Goal: Learn about a topic

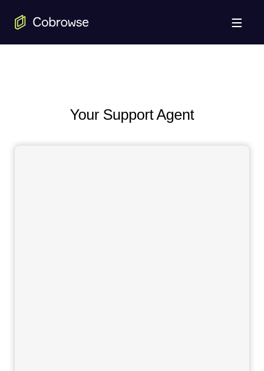
scroll to position [556, 0]
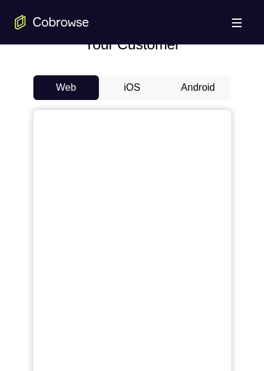
click at [190, 93] on button "Android" at bounding box center [198, 87] width 66 height 25
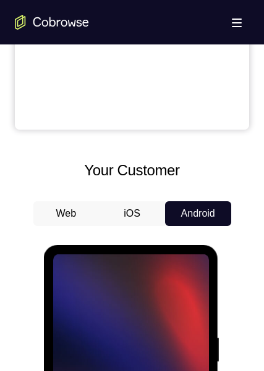
scroll to position [578, 0]
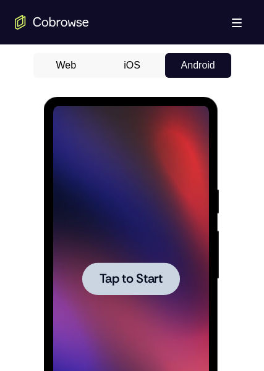
click at [133, 228] on div at bounding box center [131, 279] width 156 height 346
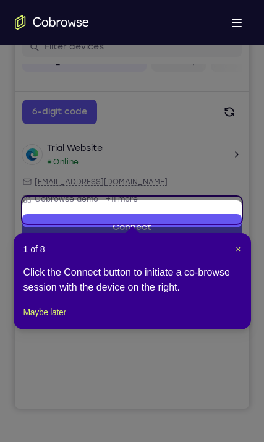
scroll to position [146, 0]
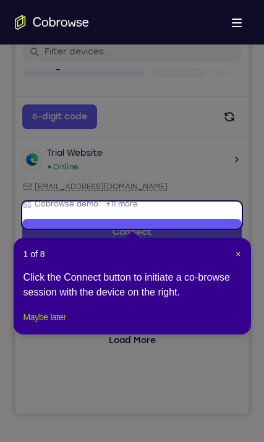
click at [62, 324] on button "Maybe later" at bounding box center [44, 317] width 43 height 15
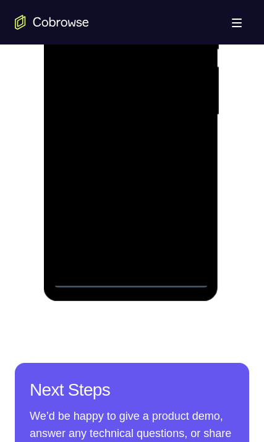
scroll to position [764, 0]
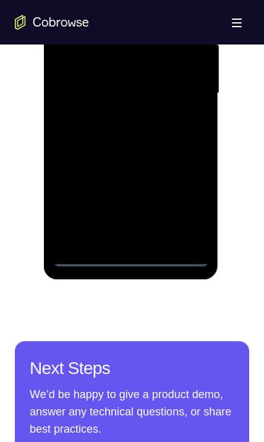
click at [132, 264] on div at bounding box center [131, 93] width 156 height 346
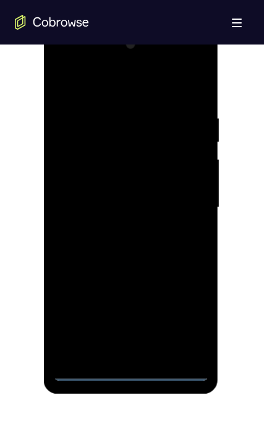
scroll to position [641, 0]
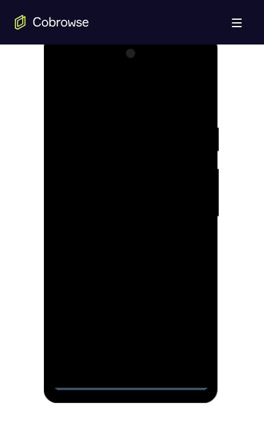
click at [188, 331] on div at bounding box center [131, 217] width 156 height 346
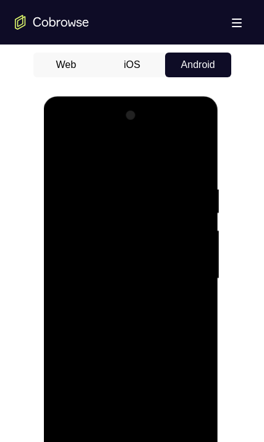
click at [120, 156] on div at bounding box center [131, 279] width 156 height 346
click at [180, 271] on div at bounding box center [131, 279] width 156 height 346
click at [116, 298] on div at bounding box center [131, 279] width 156 height 346
click at [126, 270] on div at bounding box center [131, 279] width 156 height 346
click at [198, 371] on div at bounding box center [131, 279] width 156 height 346
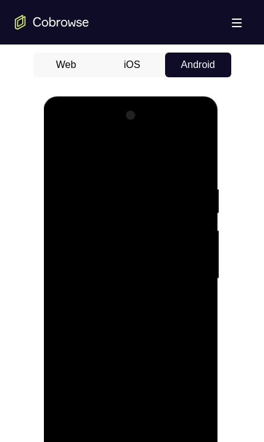
click at [120, 248] on div at bounding box center [131, 279] width 156 height 346
click at [146, 275] on div at bounding box center [131, 279] width 156 height 346
click at [109, 319] on div at bounding box center [131, 279] width 156 height 346
click at [121, 313] on div at bounding box center [131, 279] width 156 height 346
click at [135, 313] on div at bounding box center [131, 279] width 156 height 346
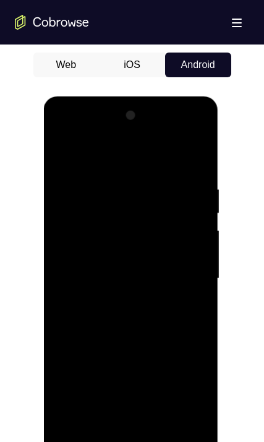
click at [161, 154] on div at bounding box center [131, 279] width 156 height 346
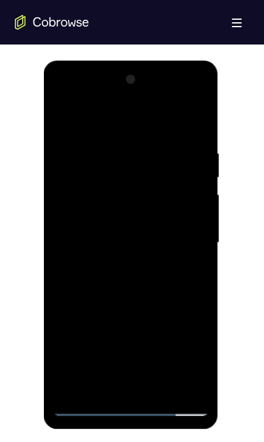
scroll to position [641, 0]
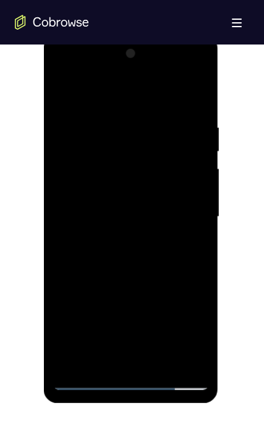
click at [125, 277] on div at bounding box center [131, 217] width 156 height 346
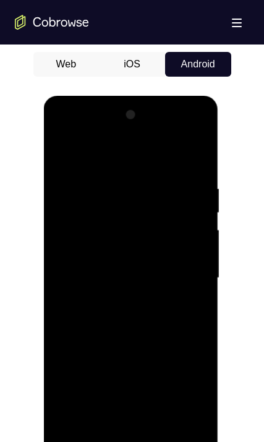
scroll to position [579, 0]
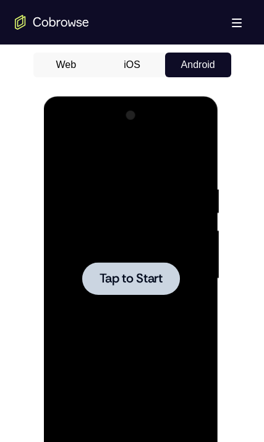
click at [115, 224] on div at bounding box center [131, 279] width 156 height 346
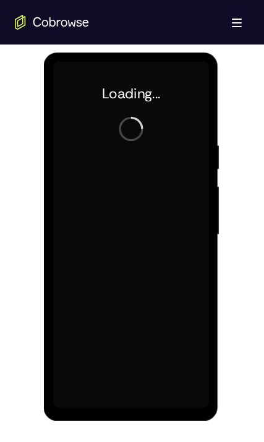
scroll to position [641, 0]
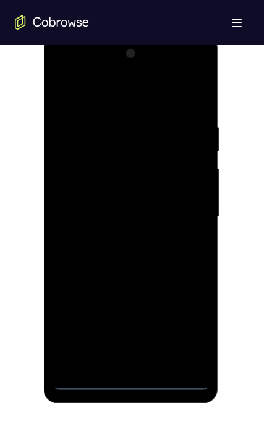
click at [129, 371] on div at bounding box center [131, 217] width 156 height 346
click at [128, 371] on div at bounding box center [131, 217] width 156 height 346
click at [180, 321] on div at bounding box center [131, 217] width 156 height 346
click at [129, 100] on div at bounding box center [131, 217] width 156 height 346
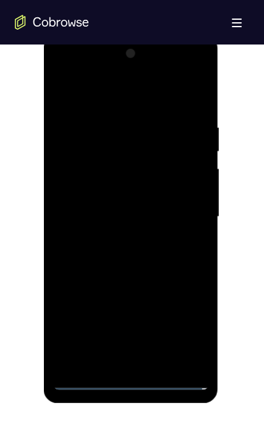
click at [181, 209] on div at bounding box center [131, 217] width 156 height 346
click at [119, 238] on div at bounding box center [131, 217] width 156 height 346
click at [118, 201] on div at bounding box center [131, 217] width 156 height 346
click at [87, 188] on div at bounding box center [131, 217] width 156 height 346
click at [96, 213] on div at bounding box center [131, 217] width 156 height 346
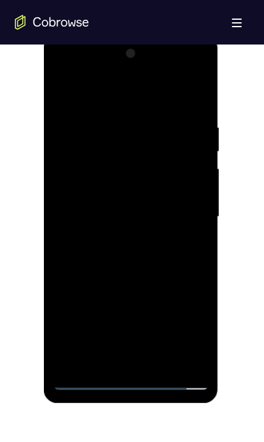
click at [112, 256] on div at bounding box center [131, 217] width 156 height 346
click at [99, 253] on div at bounding box center [131, 217] width 156 height 346
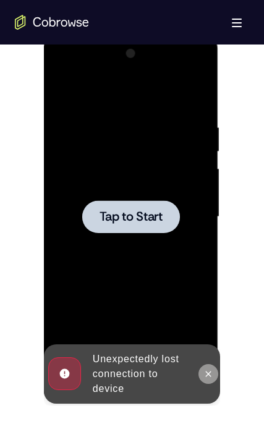
click at [206, 371] on icon at bounding box center [208, 374] width 10 height 10
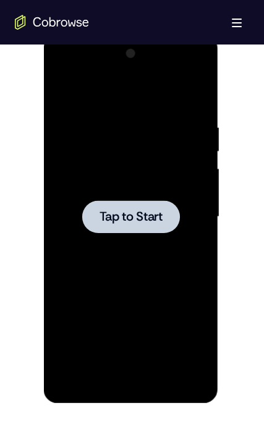
click at [141, 255] on div at bounding box center [131, 217] width 156 height 346
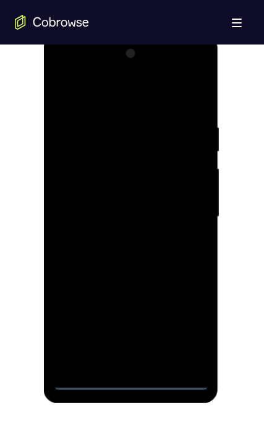
click at [127, 371] on div at bounding box center [131, 217] width 156 height 346
click at [187, 313] on div at bounding box center [131, 217] width 156 height 346
click at [186, 322] on div at bounding box center [131, 217] width 156 height 346
click at [146, 98] on div at bounding box center [131, 217] width 156 height 346
click at [179, 211] on div at bounding box center [131, 217] width 156 height 346
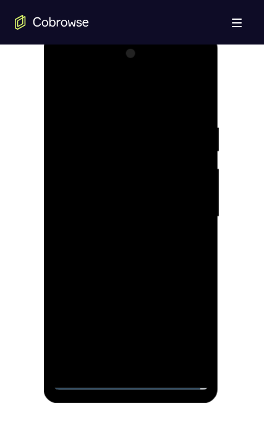
click at [118, 236] on div at bounding box center [131, 217] width 156 height 346
click at [127, 276] on div at bounding box center [131, 217] width 156 height 346
click at [122, 154] on div at bounding box center [131, 217] width 156 height 346
click at [133, 185] on div at bounding box center [131, 217] width 156 height 346
click at [111, 266] on div at bounding box center [131, 217] width 156 height 346
